Goal: Information Seeking & Learning: Learn about a topic

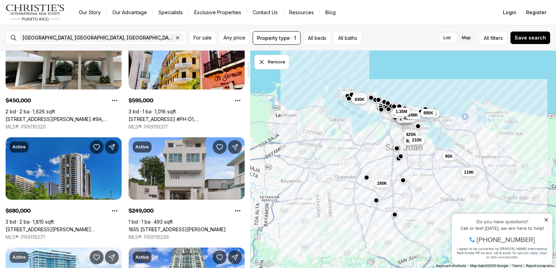
scroll to position [174, 0]
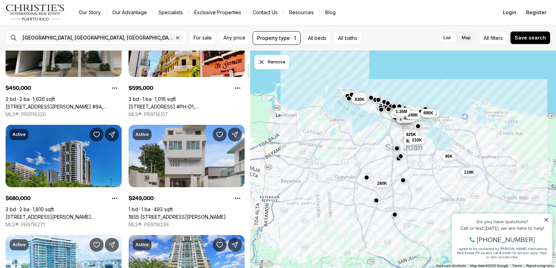
click at [79, 214] on link "120 CARLOS F. CHARDON ST #1804S, SAN JUAN PR, 00918" at bounding box center [64, 217] width 116 height 6
click at [80, 214] on link "[STREET_ADDRESS][PERSON_NAME][PERSON_NAME]" at bounding box center [64, 217] width 116 height 6
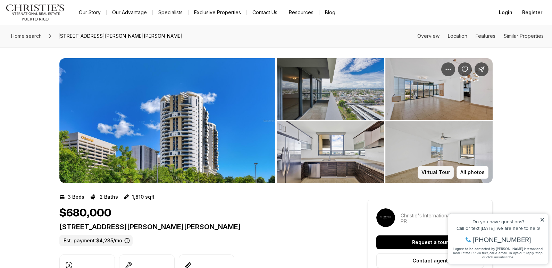
click at [440, 173] on p "Virtual Tour" at bounding box center [436, 173] width 28 height 6
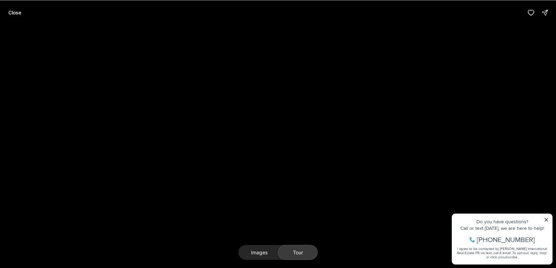
click at [213, 236] on div "Images Tour" at bounding box center [278, 146] width 556 height 243
click at [209, 239] on div "Images Tour" at bounding box center [278, 146] width 556 height 243
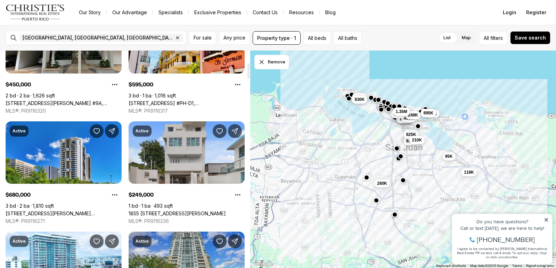
scroll to position [174, 0]
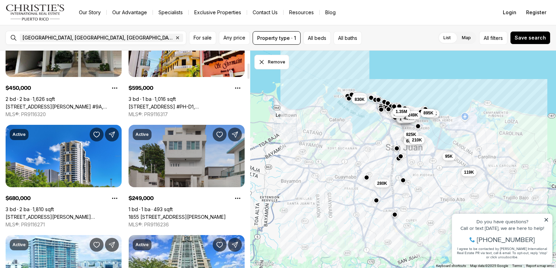
click at [187, 214] on link "1855 CALLE PABELLONES #A2, SAN JUAN PR, 00901" at bounding box center [176, 217] width 97 height 6
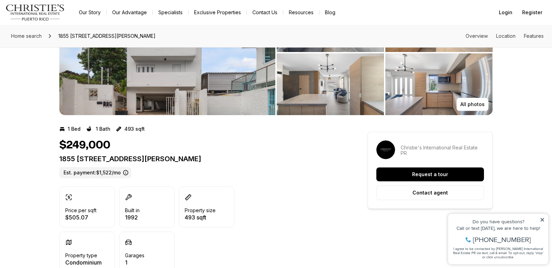
scroll to position [69, 0]
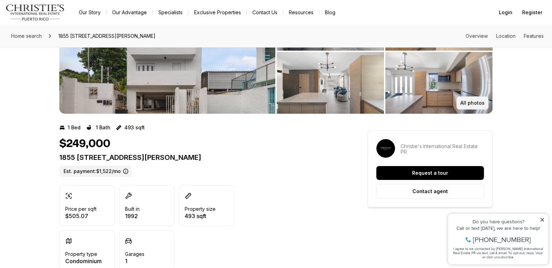
click at [469, 104] on p "All photos" at bounding box center [472, 103] width 24 height 6
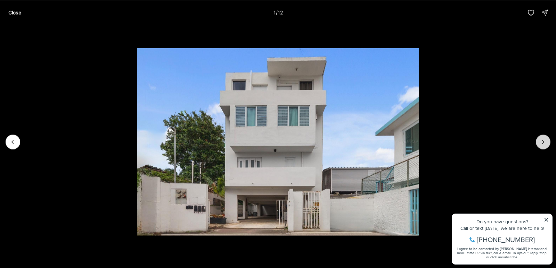
click at [540, 138] on button "Next slide" at bounding box center [543, 142] width 15 height 15
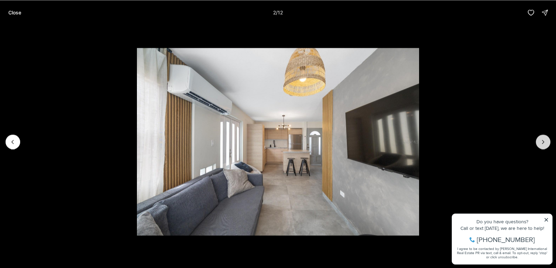
click at [542, 140] on icon "Next slide" at bounding box center [542, 142] width 7 height 7
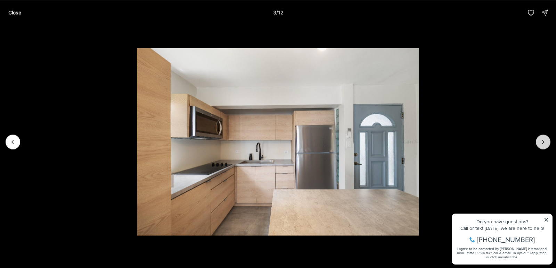
click at [544, 140] on icon "Next slide" at bounding box center [542, 142] width 7 height 7
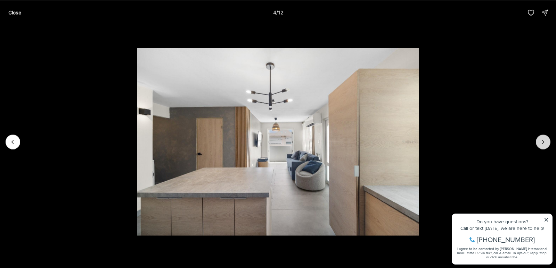
click at [544, 140] on icon "Next slide" at bounding box center [542, 142] width 7 height 7
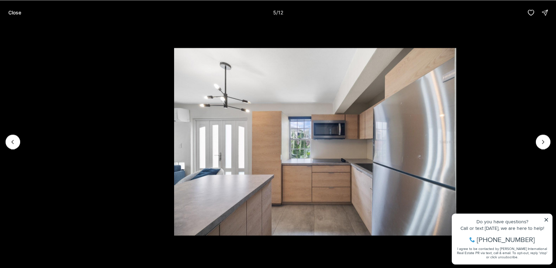
drag, startPoint x: 332, startPoint y: 136, endPoint x: 366, endPoint y: 135, distance: 33.4
click at [366, 135] on img "5 of 12" at bounding box center [315, 142] width 282 height 188
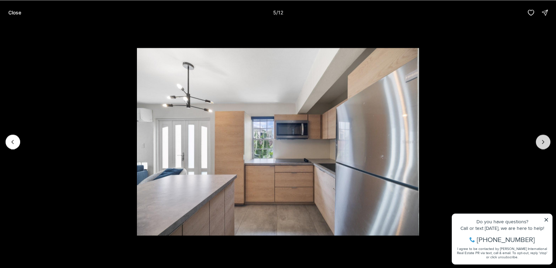
click at [545, 139] on icon "Next slide" at bounding box center [542, 142] width 7 height 7
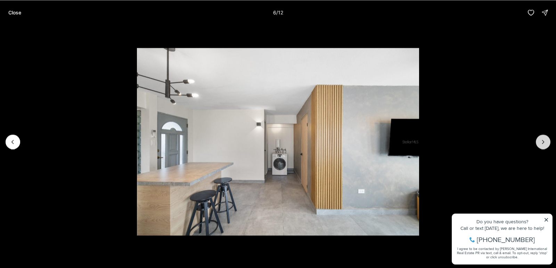
click at [546, 139] on icon "Next slide" at bounding box center [542, 142] width 7 height 7
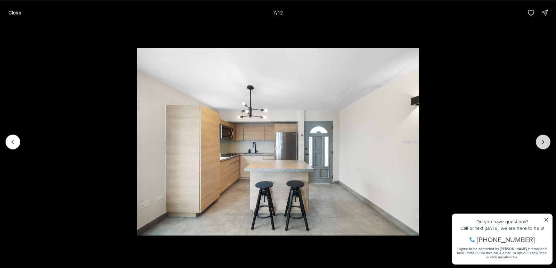
click at [546, 139] on icon "Next slide" at bounding box center [542, 142] width 7 height 7
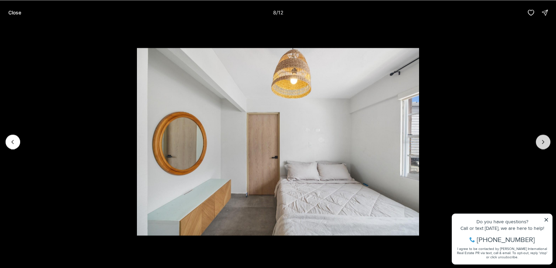
click at [546, 139] on icon "Next slide" at bounding box center [542, 142] width 7 height 7
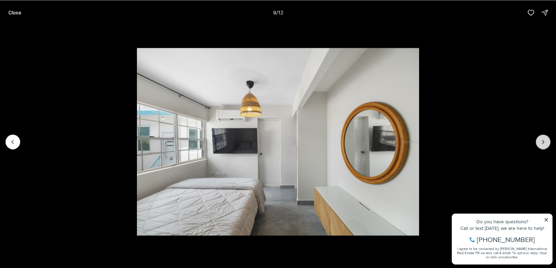
click at [544, 140] on icon "Next slide" at bounding box center [542, 142] width 7 height 7
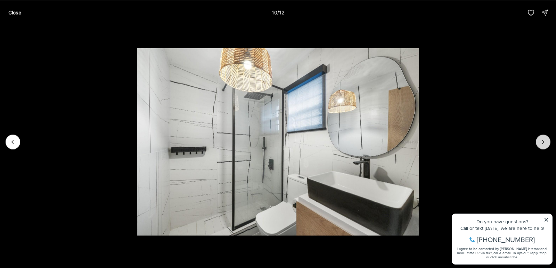
click at [544, 140] on icon "Next slide" at bounding box center [542, 142] width 7 height 7
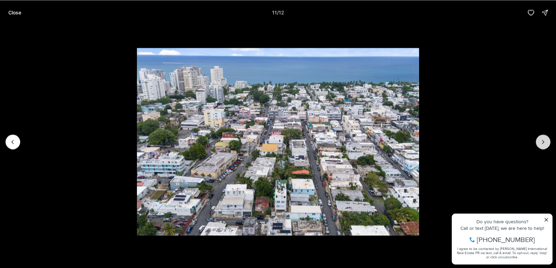
click at [544, 140] on icon "Next slide" at bounding box center [542, 142] width 7 height 7
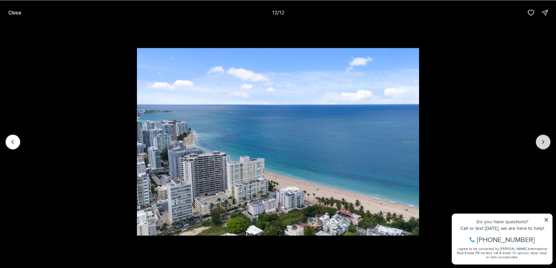
click at [544, 141] on div at bounding box center [543, 142] width 15 height 15
click at [11, 141] on icon "Previous slide" at bounding box center [12, 142] width 7 height 7
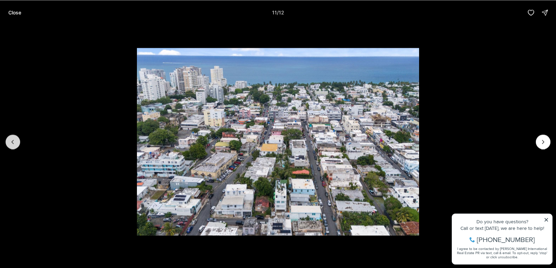
click at [11, 141] on icon "Previous slide" at bounding box center [12, 142] width 7 height 7
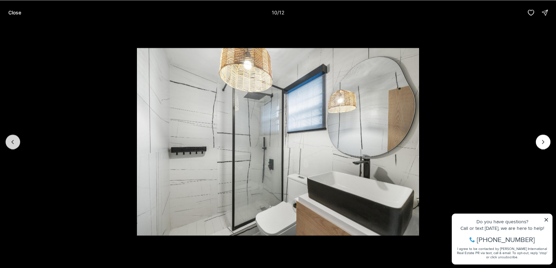
click at [11, 141] on icon "Previous slide" at bounding box center [12, 142] width 7 height 7
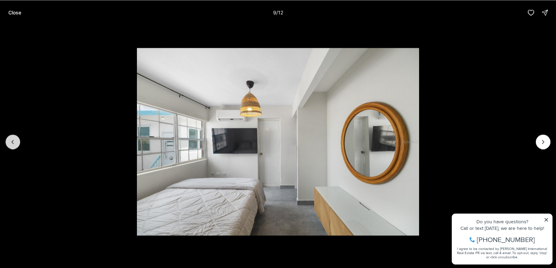
click at [12, 141] on icon "Previous slide" at bounding box center [12, 142] width 7 height 7
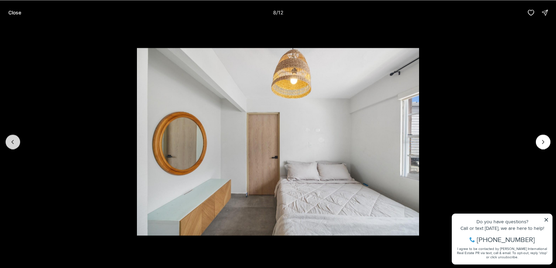
click at [12, 141] on icon "Previous slide" at bounding box center [12, 142] width 7 height 7
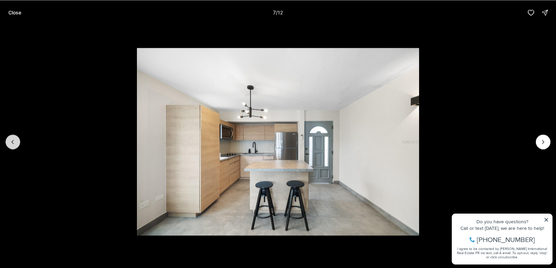
click at [12, 142] on icon "Previous slide" at bounding box center [13, 141] width 2 height 3
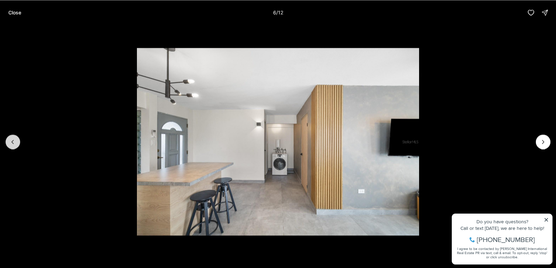
click at [12, 142] on icon "Previous slide" at bounding box center [13, 141] width 2 height 3
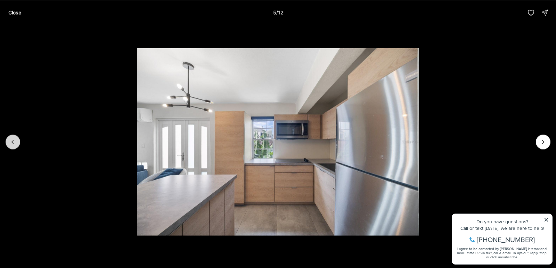
click at [12, 142] on icon "Previous slide" at bounding box center [13, 141] width 2 height 3
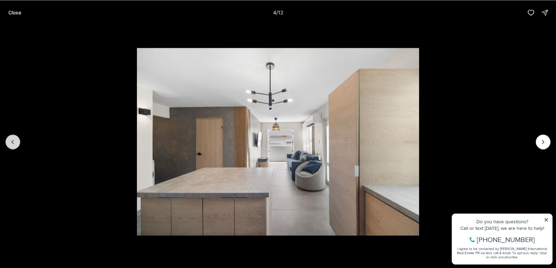
click at [12, 142] on icon "Previous slide" at bounding box center [13, 141] width 2 height 3
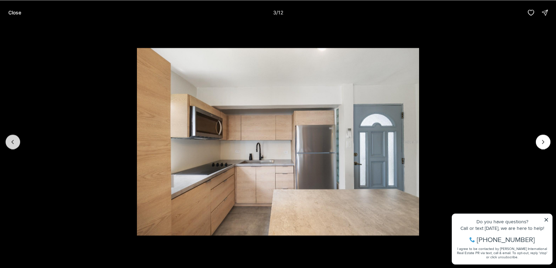
click at [12, 142] on icon "Previous slide" at bounding box center [13, 141] width 2 height 3
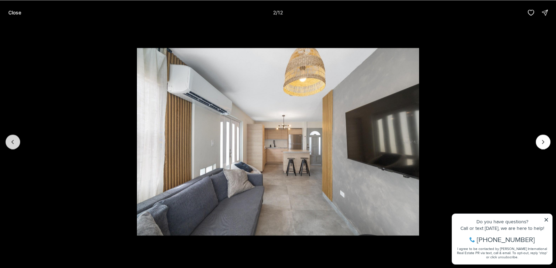
click at [13, 143] on icon "Previous slide" at bounding box center [12, 142] width 7 height 7
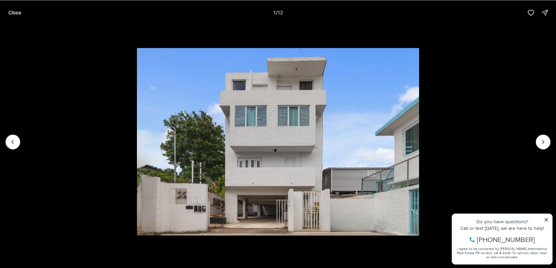
click at [16, 145] on div at bounding box center [13, 142] width 15 height 15
click at [21, 145] on div at bounding box center [278, 142] width 556 height 234
click at [16, 14] on p "Close" at bounding box center [14, 13] width 13 height 6
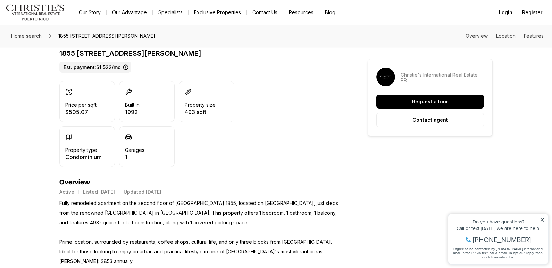
scroll to position [0, 0]
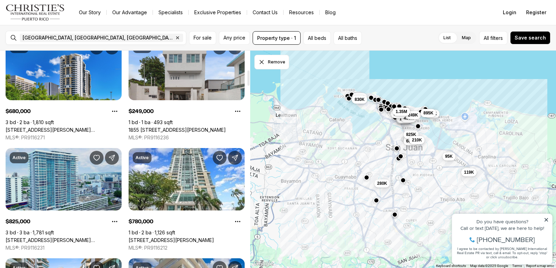
scroll to position [278, 0]
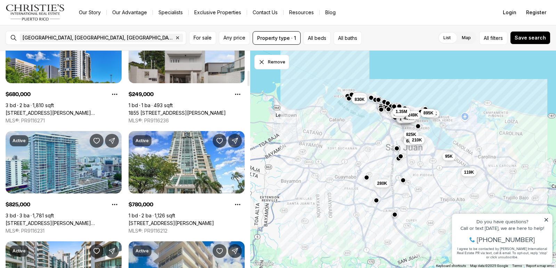
click at [52, 223] on link "[STREET_ADDRESS][PERSON_NAME][PERSON_NAME]" at bounding box center [64, 224] width 116 height 6
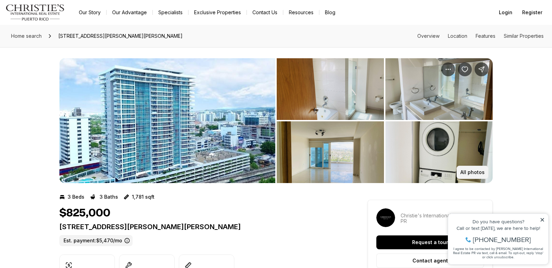
click at [473, 168] on button "All photos" at bounding box center [473, 172] width 32 height 13
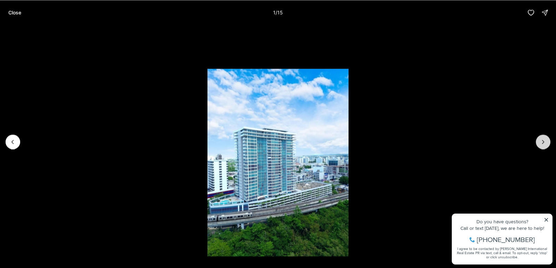
click at [542, 140] on icon "Next slide" at bounding box center [542, 142] width 7 height 7
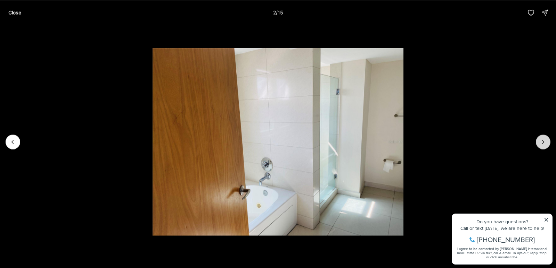
click at [541, 140] on icon "Next slide" at bounding box center [542, 142] width 7 height 7
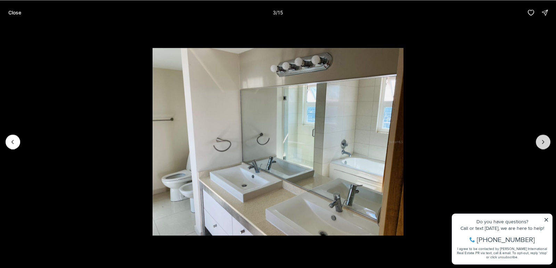
click at [541, 140] on icon "Next slide" at bounding box center [542, 142] width 7 height 7
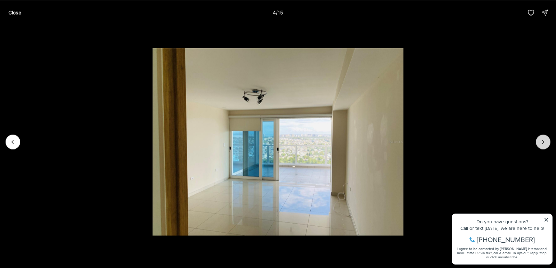
click at [541, 140] on icon "Next slide" at bounding box center [542, 142] width 7 height 7
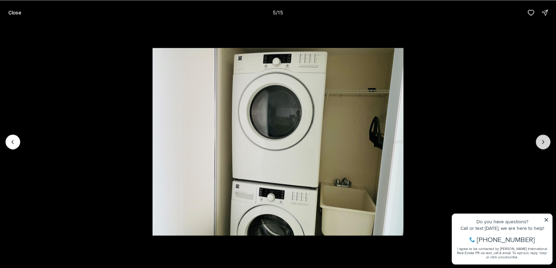
click at [541, 140] on icon "Next slide" at bounding box center [542, 142] width 7 height 7
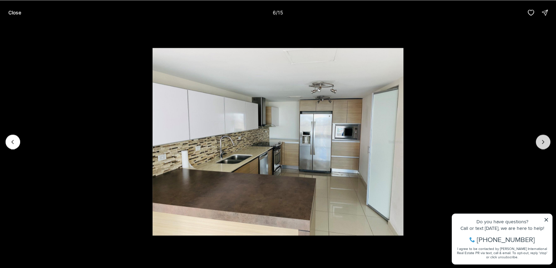
click at [541, 140] on icon "Next slide" at bounding box center [542, 142] width 7 height 7
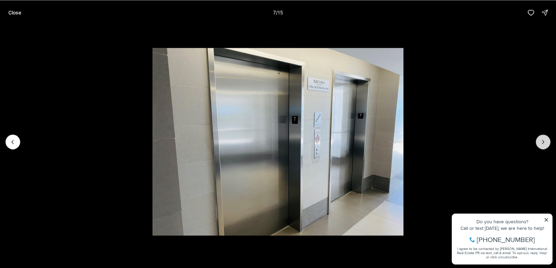
click at [541, 140] on icon "Next slide" at bounding box center [542, 142] width 7 height 7
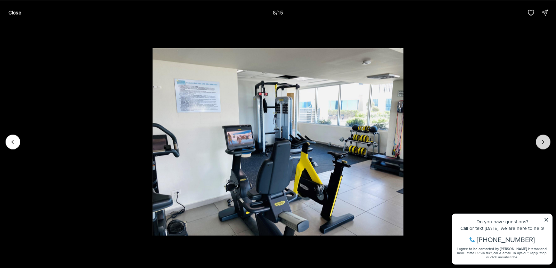
click at [541, 140] on icon "Next slide" at bounding box center [542, 142] width 7 height 7
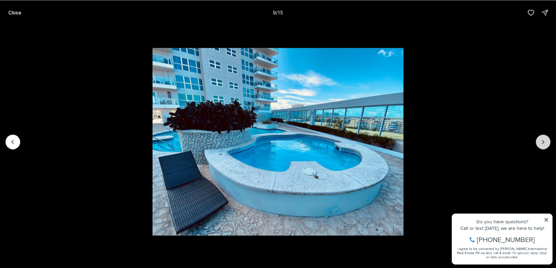
click at [541, 140] on icon "Next slide" at bounding box center [542, 142] width 7 height 7
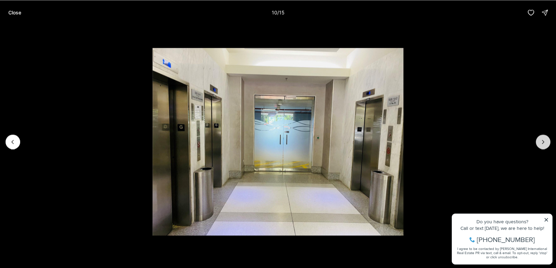
click at [541, 140] on icon "Next slide" at bounding box center [542, 142] width 7 height 7
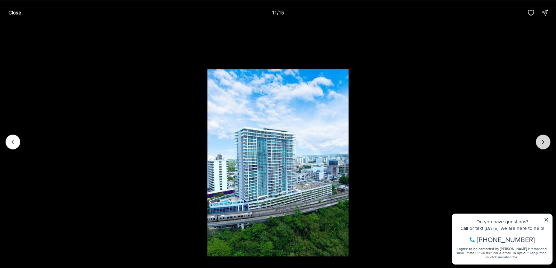
click at [541, 140] on icon "Next slide" at bounding box center [542, 142] width 7 height 7
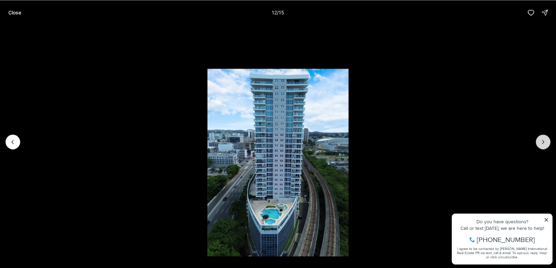
click at [541, 140] on icon "Next slide" at bounding box center [542, 142] width 7 height 7
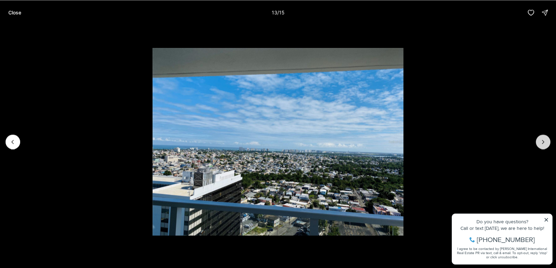
click at [541, 140] on icon "Next slide" at bounding box center [542, 142] width 7 height 7
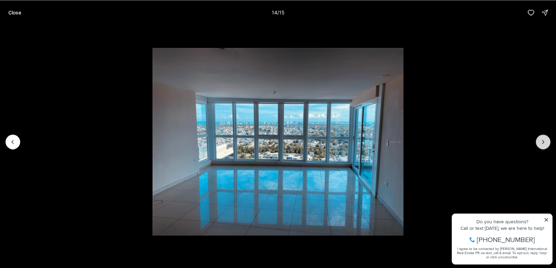
click at [541, 140] on icon "Next slide" at bounding box center [542, 142] width 7 height 7
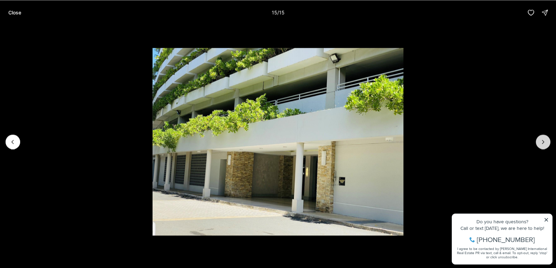
click at [541, 140] on div at bounding box center [543, 142] width 15 height 15
click at [12, 140] on icon "Previous slide" at bounding box center [12, 142] width 7 height 7
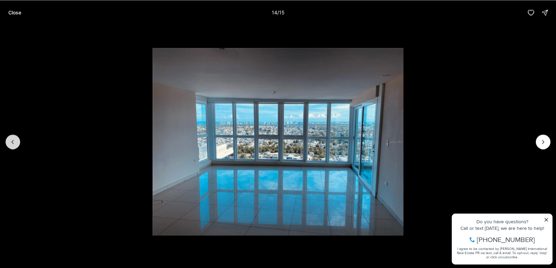
click at [12, 141] on icon "Previous slide" at bounding box center [12, 142] width 7 height 7
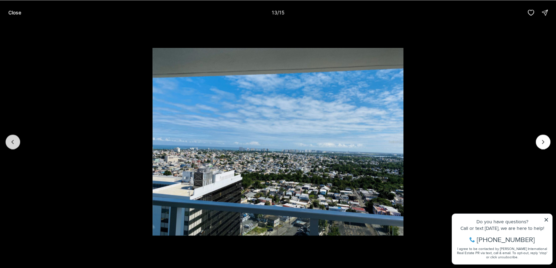
click at [13, 141] on icon "Previous slide" at bounding box center [12, 142] width 7 height 7
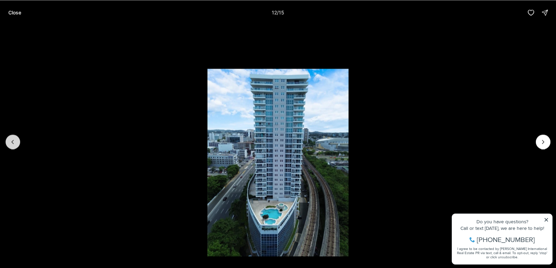
click at [13, 141] on icon "Previous slide" at bounding box center [12, 142] width 7 height 7
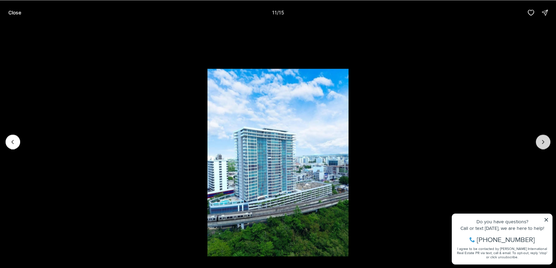
click at [543, 143] on icon "Next slide" at bounding box center [542, 142] width 7 height 7
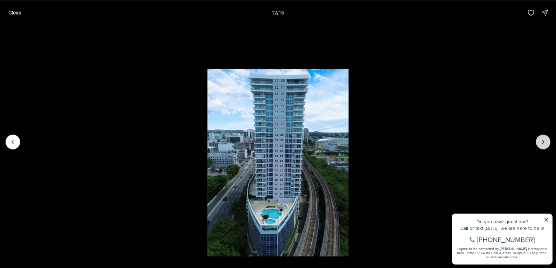
click at [543, 142] on icon "Next slide" at bounding box center [543, 141] width 2 height 3
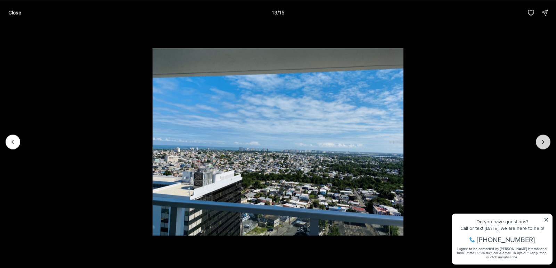
click at [543, 142] on icon "Next slide" at bounding box center [543, 141] width 2 height 3
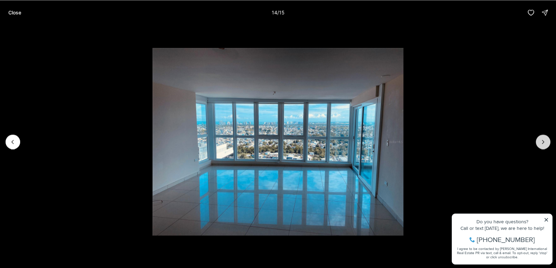
click at [543, 142] on icon "Next slide" at bounding box center [543, 141] width 2 height 3
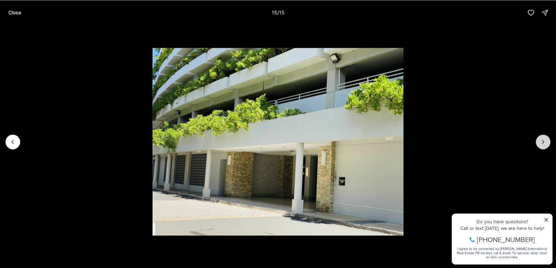
click at [543, 142] on div at bounding box center [543, 142] width 15 height 15
click at [15, 12] on p "Close" at bounding box center [14, 13] width 13 height 6
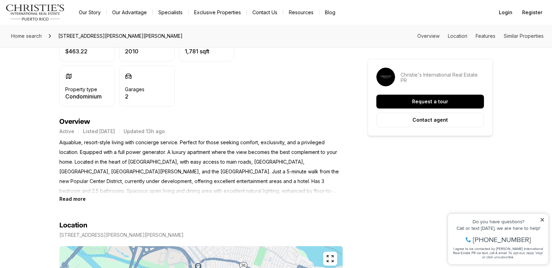
scroll to position [243, 0]
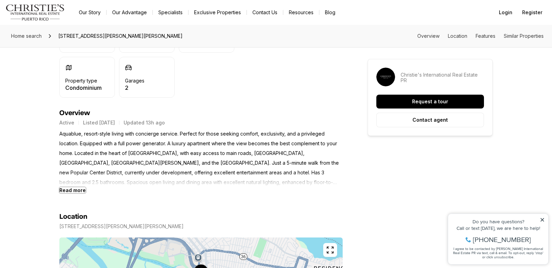
click at [80, 192] on b "Read more" at bounding box center [72, 191] width 26 height 6
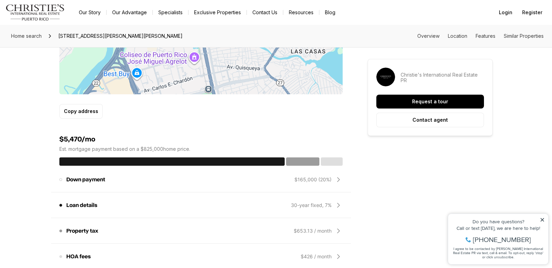
scroll to position [521, 0]
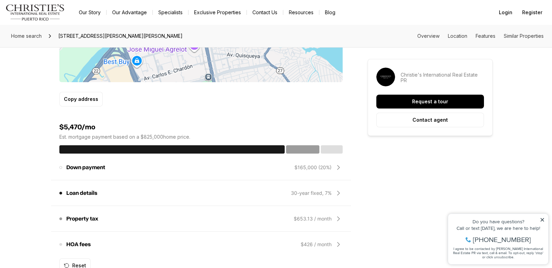
click at [323, 221] on div "$653.13 / month" at bounding box center [313, 219] width 38 height 7
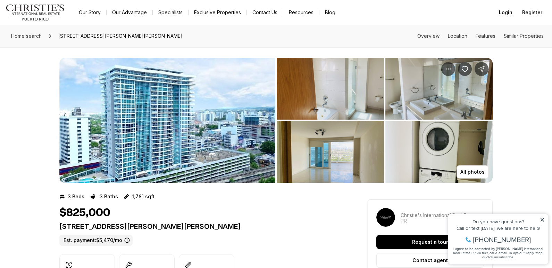
scroll to position [0, 0]
click at [464, 171] on p "All photos" at bounding box center [472, 173] width 24 height 6
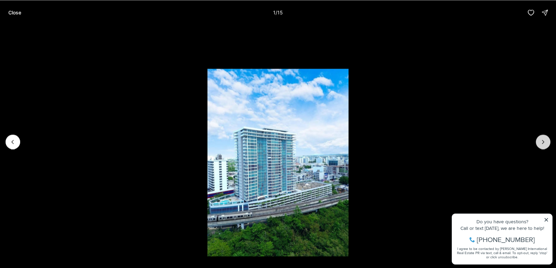
click at [546, 140] on icon "Next slide" at bounding box center [542, 142] width 7 height 7
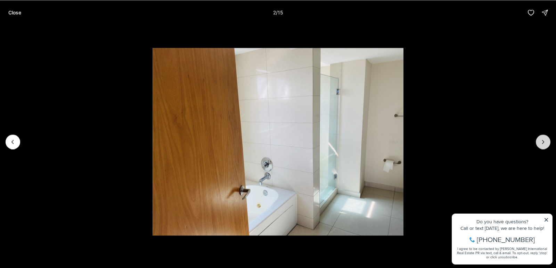
click at [546, 140] on icon "Next slide" at bounding box center [542, 142] width 7 height 7
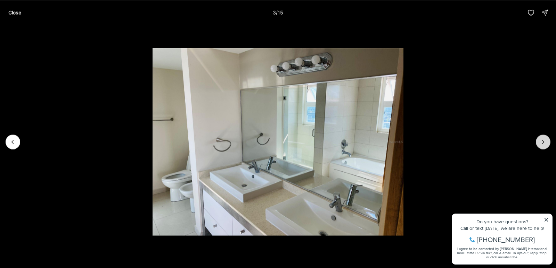
click at [546, 140] on icon "Next slide" at bounding box center [542, 142] width 7 height 7
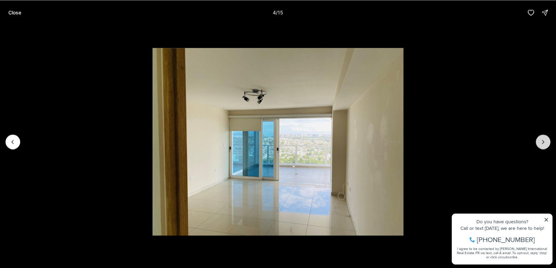
click at [546, 140] on icon "Next slide" at bounding box center [542, 142] width 7 height 7
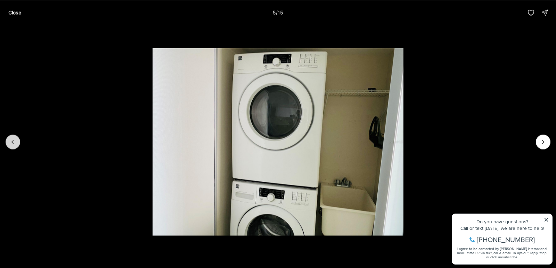
click at [7, 141] on button "Previous slide" at bounding box center [13, 142] width 15 height 15
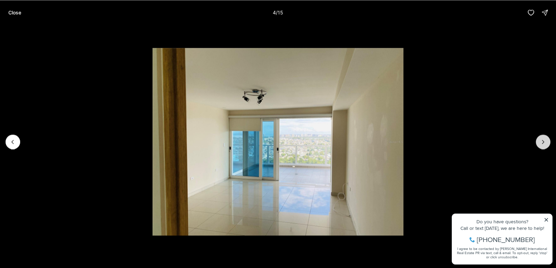
click at [545, 142] on icon "Next slide" at bounding box center [542, 142] width 7 height 7
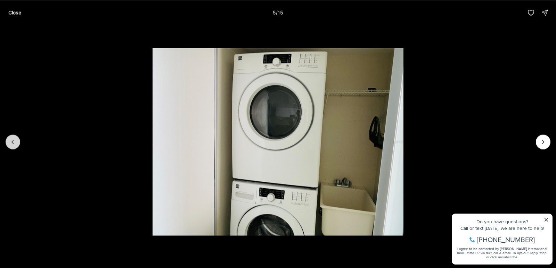
click at [11, 142] on icon "Previous slide" at bounding box center [12, 142] width 7 height 7
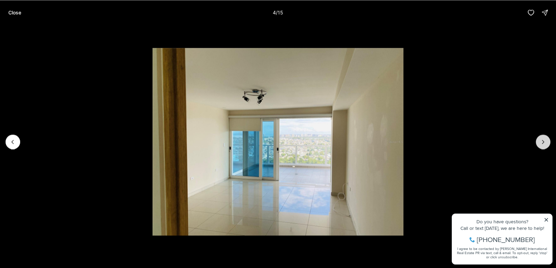
click at [541, 140] on icon "Next slide" at bounding box center [542, 142] width 7 height 7
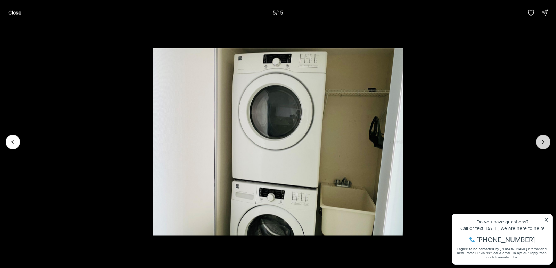
click at [541, 140] on icon "Next slide" at bounding box center [542, 142] width 7 height 7
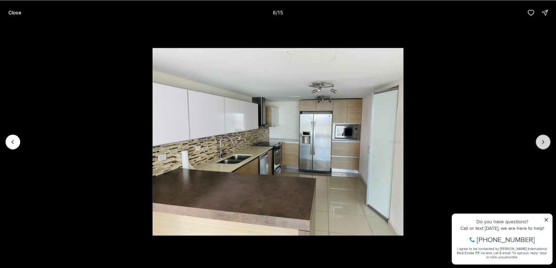
click at [541, 140] on icon "Next slide" at bounding box center [542, 142] width 7 height 7
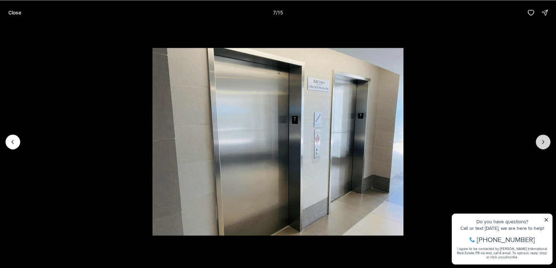
click at [541, 140] on icon "Next slide" at bounding box center [542, 142] width 7 height 7
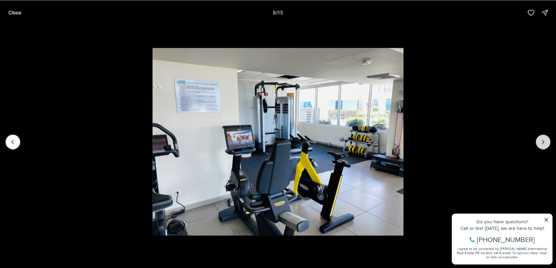
click at [541, 141] on icon "Next slide" at bounding box center [542, 142] width 7 height 7
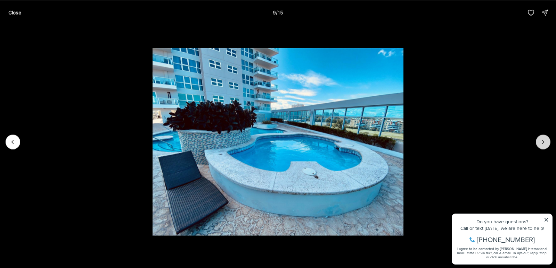
click at [541, 141] on icon "Next slide" at bounding box center [542, 142] width 7 height 7
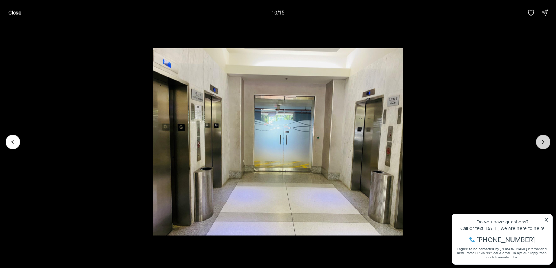
click at [541, 141] on icon "Next slide" at bounding box center [542, 142] width 7 height 7
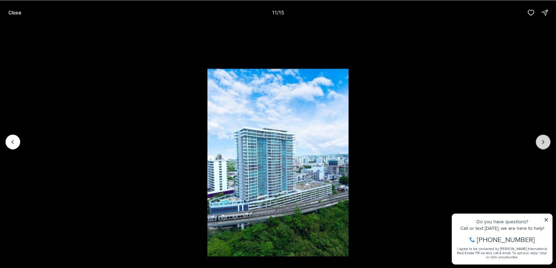
click at [541, 141] on icon "Next slide" at bounding box center [542, 142] width 7 height 7
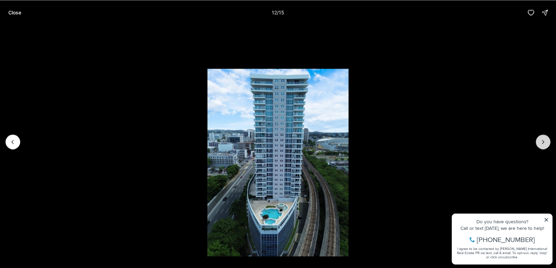
click at [544, 144] on icon "Next slide" at bounding box center [542, 142] width 7 height 7
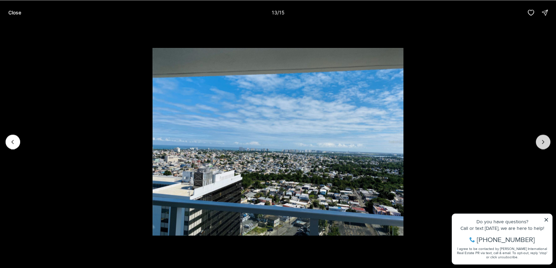
click at [544, 145] on icon "Next slide" at bounding box center [542, 142] width 7 height 7
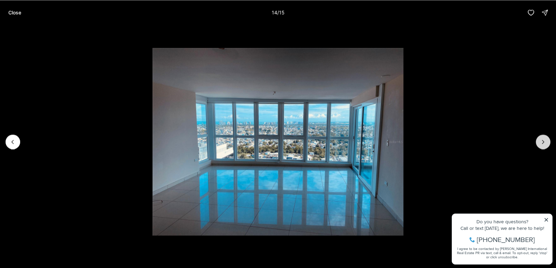
click at [544, 145] on icon "Next slide" at bounding box center [542, 142] width 7 height 7
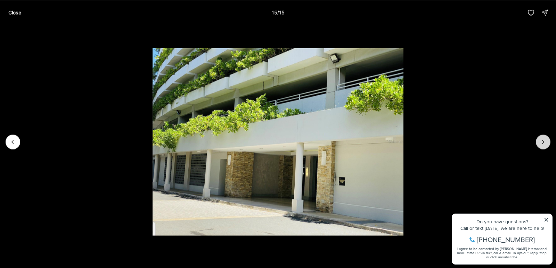
click at [544, 146] on div at bounding box center [543, 142] width 15 height 15
click at [543, 141] on div at bounding box center [543, 142] width 15 height 15
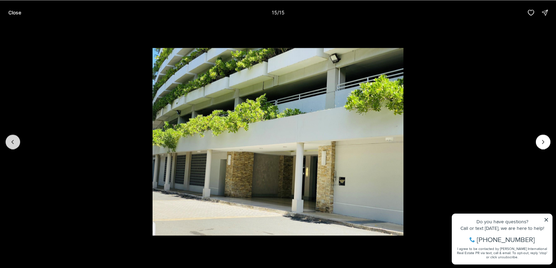
click at [16, 141] on icon "Previous slide" at bounding box center [12, 142] width 7 height 7
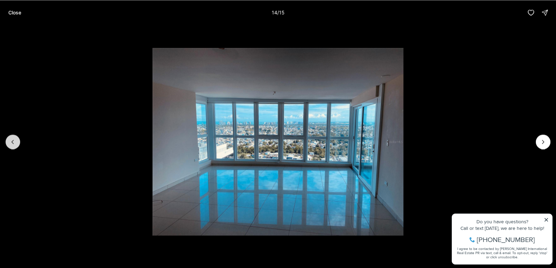
click at [13, 142] on icon "Previous slide" at bounding box center [12, 142] width 7 height 7
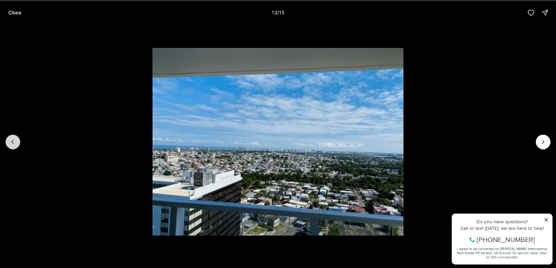
click at [14, 142] on icon "Previous slide" at bounding box center [12, 142] width 7 height 7
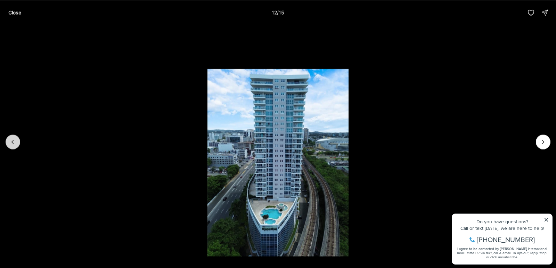
click at [14, 143] on icon "Previous slide" at bounding box center [12, 142] width 7 height 7
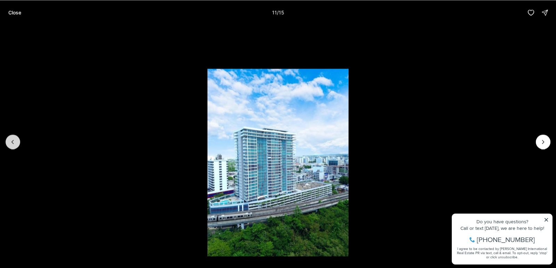
click at [14, 142] on icon "Previous slide" at bounding box center [12, 142] width 7 height 7
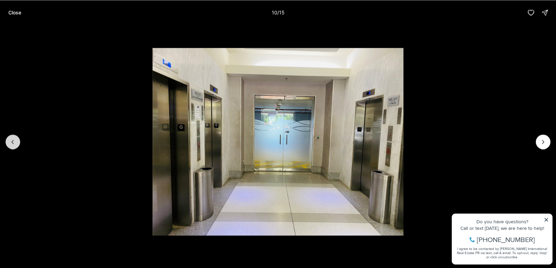
click at [14, 142] on icon "Previous slide" at bounding box center [12, 142] width 7 height 7
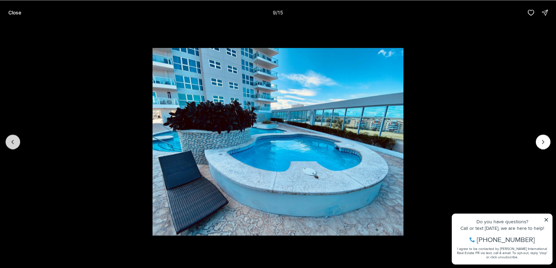
click at [15, 142] on icon "Previous slide" at bounding box center [12, 142] width 7 height 7
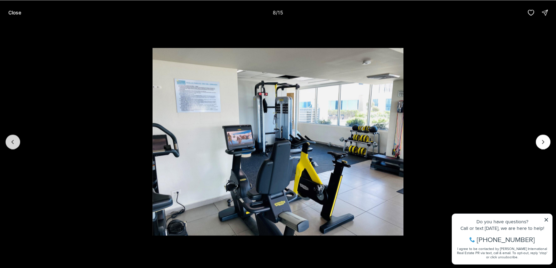
click at [15, 142] on icon "Previous slide" at bounding box center [12, 142] width 7 height 7
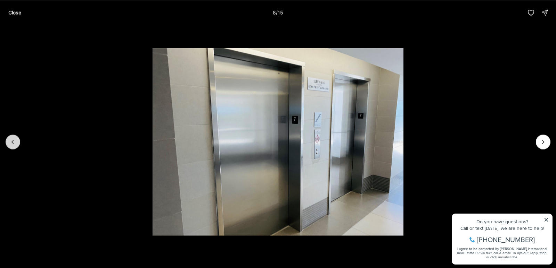
click at [15, 142] on icon "Previous slide" at bounding box center [12, 142] width 7 height 7
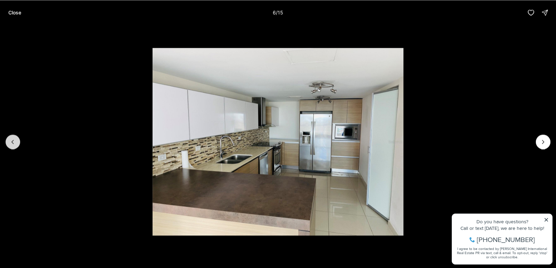
click at [15, 142] on icon "Previous slide" at bounding box center [12, 142] width 7 height 7
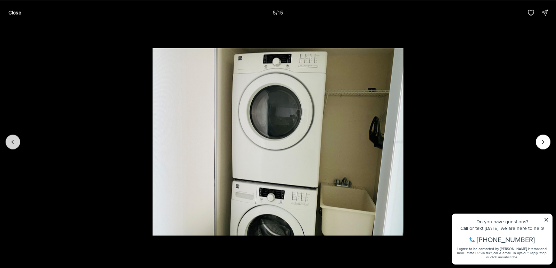
click at [15, 142] on icon "Previous slide" at bounding box center [12, 142] width 7 height 7
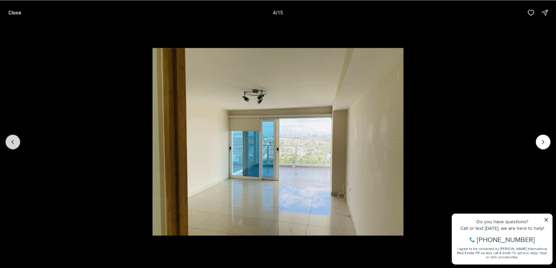
click at [15, 142] on icon "Previous slide" at bounding box center [12, 142] width 7 height 7
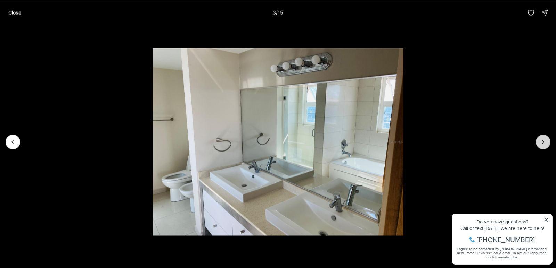
click at [547, 139] on button "Next slide" at bounding box center [543, 142] width 15 height 15
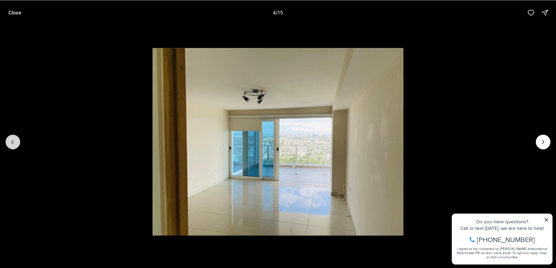
click at [8, 140] on button "Previous slide" at bounding box center [13, 142] width 15 height 15
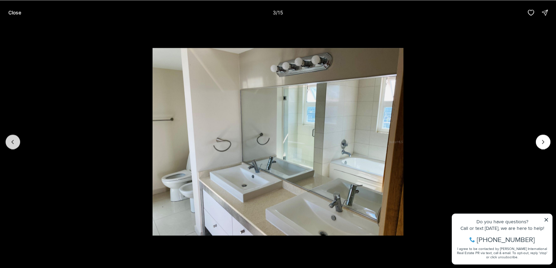
click at [9, 139] on icon "Previous slide" at bounding box center [12, 142] width 7 height 7
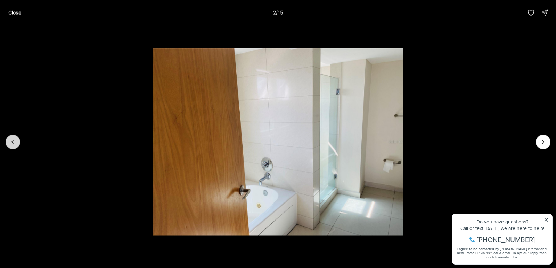
click at [9, 139] on icon "Previous slide" at bounding box center [12, 142] width 7 height 7
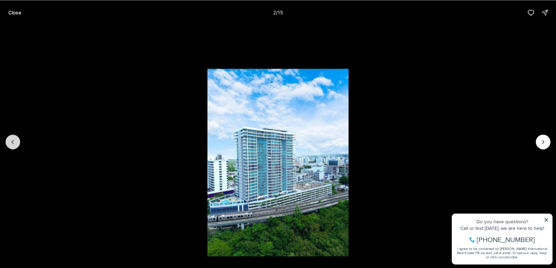
click at [9, 138] on button "Previous slide" at bounding box center [13, 142] width 15 height 15
click at [9, 138] on div at bounding box center [13, 142] width 15 height 15
click at [12, 136] on div at bounding box center [13, 142] width 15 height 15
click at [15, 14] on p "Close" at bounding box center [14, 13] width 13 height 6
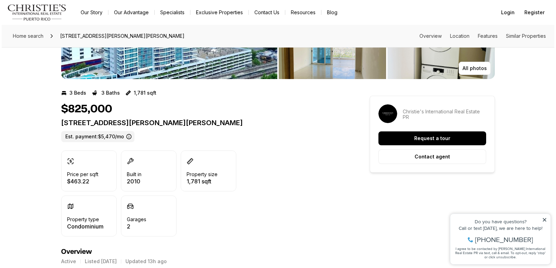
scroll to position [139, 0]
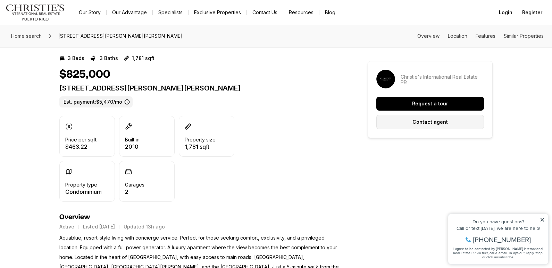
click at [428, 124] on p "Contact agent" at bounding box center [430, 122] width 35 height 6
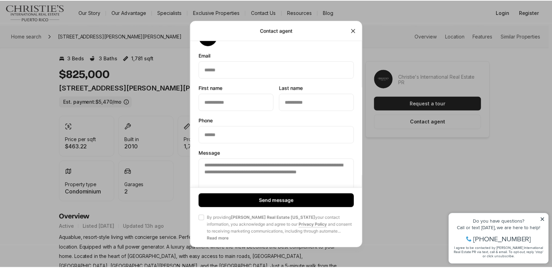
scroll to position [0, 0]
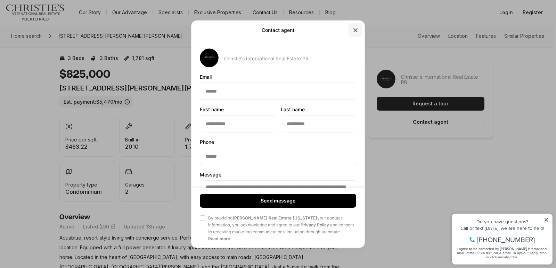
click at [355, 31] on icon "Close" at bounding box center [355, 30] width 7 height 7
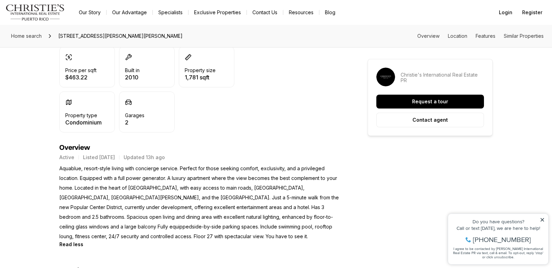
scroll to position [243, 0]
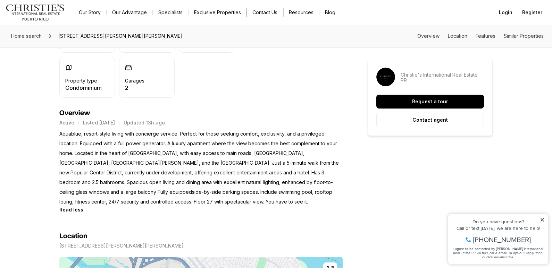
click at [265, 12] on button "Contact Us" at bounding box center [265, 13] width 36 height 10
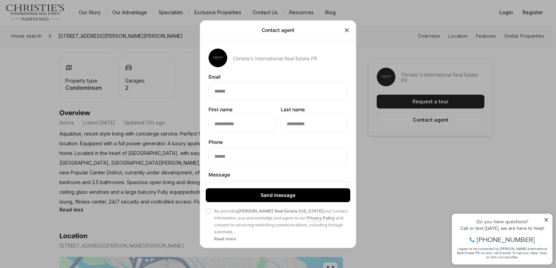
click at [343, 33] on icon "Close" at bounding box center [346, 30] width 7 height 7
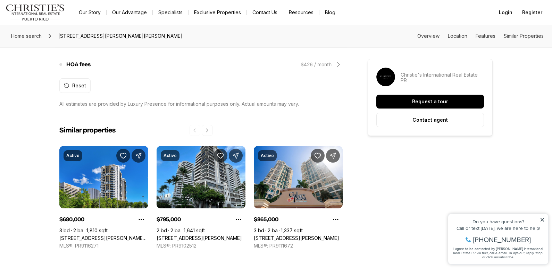
scroll to position [799, 0]
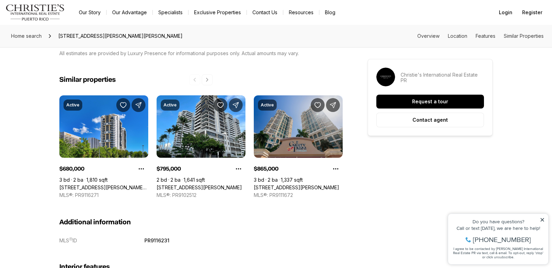
click at [295, 185] on link "[STREET_ADDRESS][PERSON_NAME]" at bounding box center [296, 188] width 85 height 6
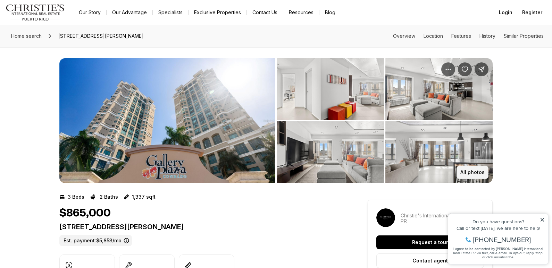
click at [471, 171] on p "All photos" at bounding box center [472, 173] width 24 height 6
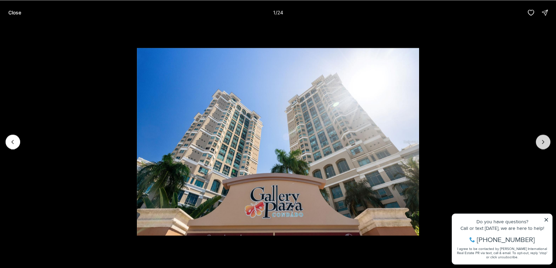
click at [545, 141] on icon "Next slide" at bounding box center [542, 142] width 7 height 7
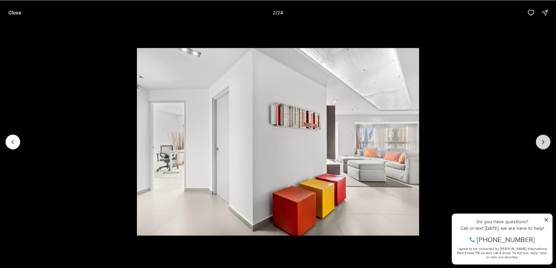
click at [545, 141] on icon "Next slide" at bounding box center [542, 142] width 7 height 7
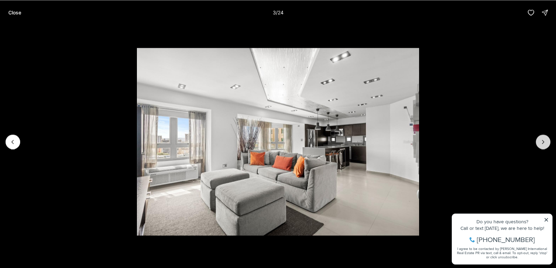
click at [545, 141] on icon "Next slide" at bounding box center [542, 142] width 7 height 7
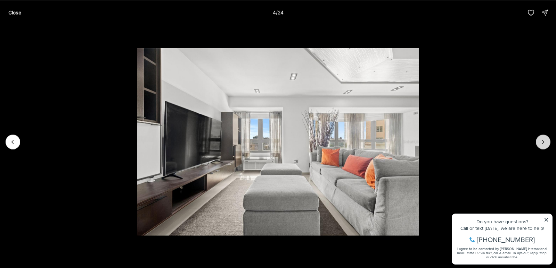
click at [545, 141] on icon "Next slide" at bounding box center [542, 142] width 7 height 7
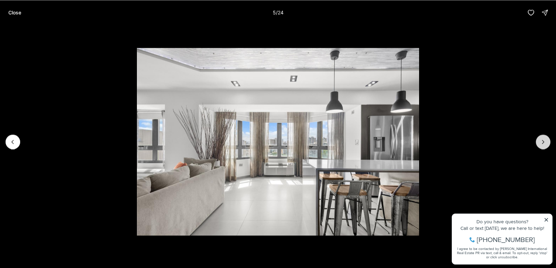
click at [545, 141] on icon "Next slide" at bounding box center [542, 142] width 7 height 7
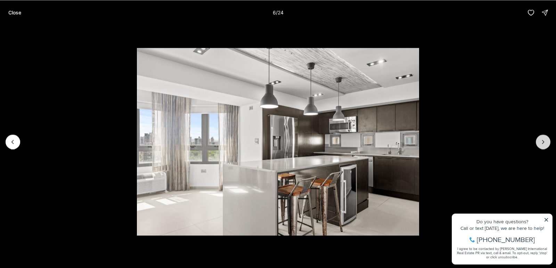
click at [545, 141] on icon "Next slide" at bounding box center [542, 142] width 7 height 7
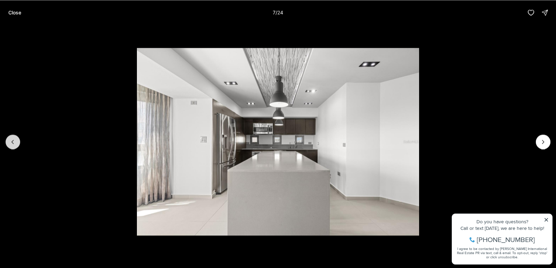
click at [15, 138] on button "Previous slide" at bounding box center [13, 142] width 15 height 15
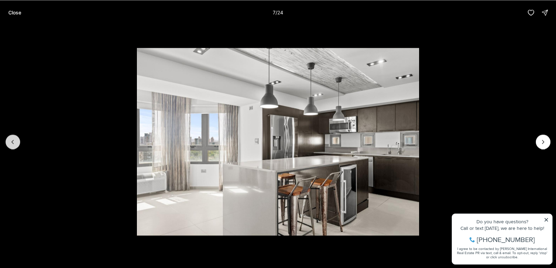
click at [15, 137] on button "Previous slide" at bounding box center [13, 142] width 15 height 15
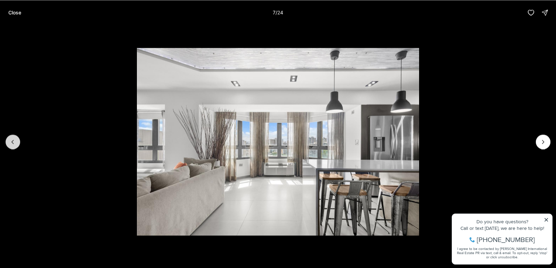
click at [15, 138] on button "Previous slide" at bounding box center [13, 142] width 15 height 15
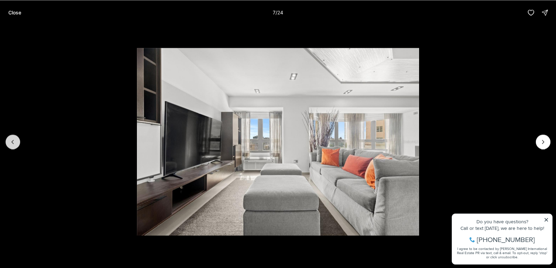
click at [15, 138] on button "Previous slide" at bounding box center [13, 142] width 15 height 15
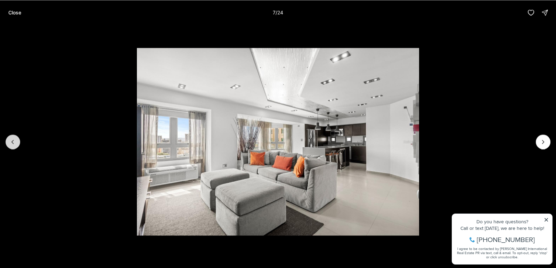
click at [15, 138] on button "Previous slide" at bounding box center [13, 142] width 15 height 15
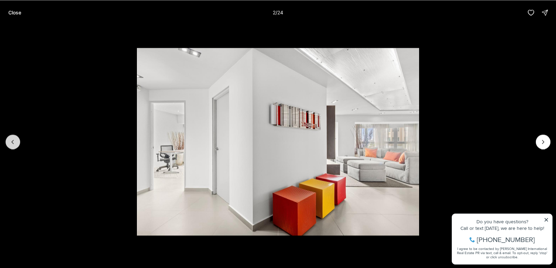
click at [15, 138] on button "Previous slide" at bounding box center [13, 142] width 15 height 15
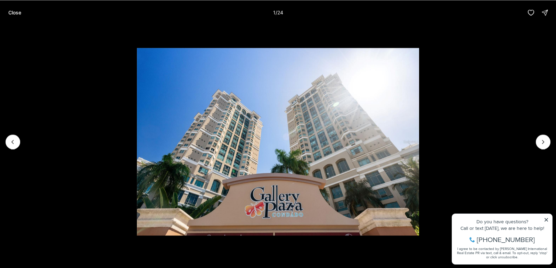
click at [15, 138] on div at bounding box center [13, 142] width 15 height 15
click at [14, 12] on p "Close" at bounding box center [14, 13] width 13 height 6
